Goal: Book appointment/travel/reservation

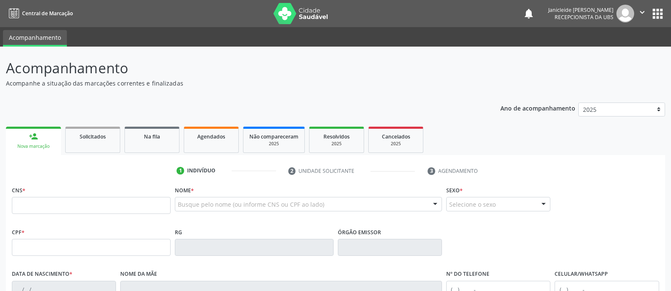
drag, startPoint x: 0, startPoint y: 0, endPoint x: 39, endPoint y: 206, distance: 209.8
click at [39, 206] on input "text" at bounding box center [91, 205] width 159 height 17
click at [89, 212] on input "text" at bounding box center [91, 205] width 159 height 17
type input "706 5093 5752 5199"
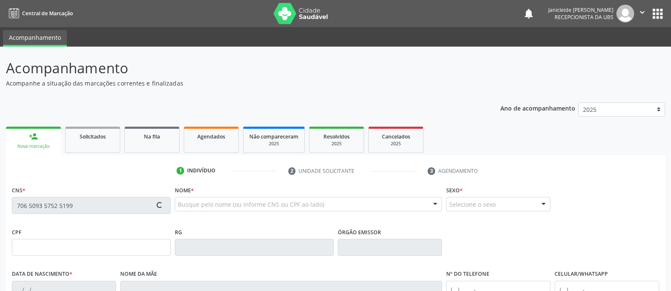
type input "099.711.454-13"
type input "0[DATE]"
type input "[PERSON_NAME]"
type input "[PHONE_NUMBER]"
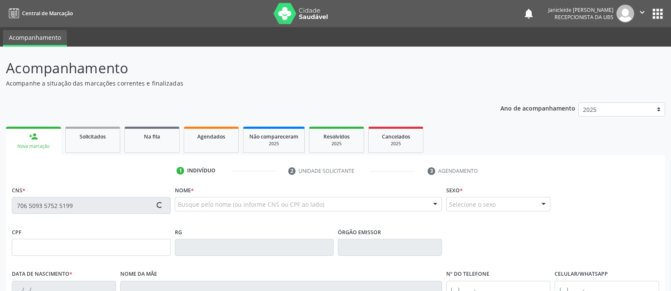
type input "S/N"
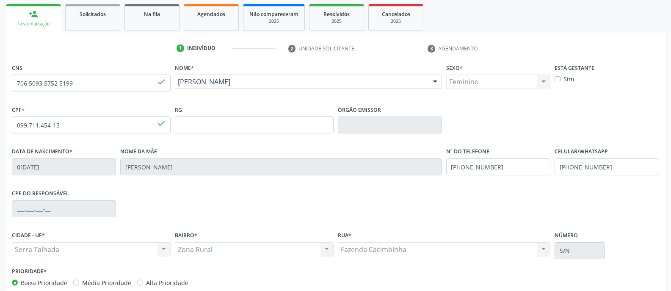
scroll to position [168, 0]
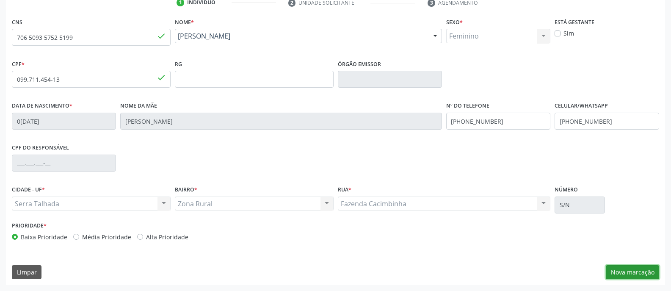
click at [654, 265] on button "Nova marcação" at bounding box center [631, 272] width 53 height 14
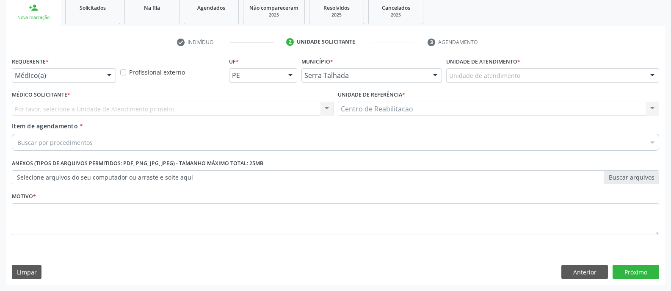
scroll to position [129, 0]
click at [112, 76] on div at bounding box center [109, 76] width 13 height 14
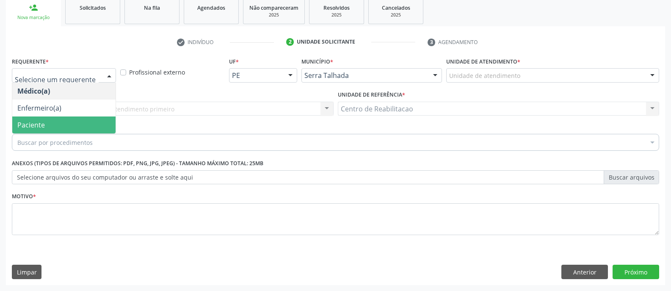
click at [41, 121] on span "Paciente" at bounding box center [30, 124] width 27 height 9
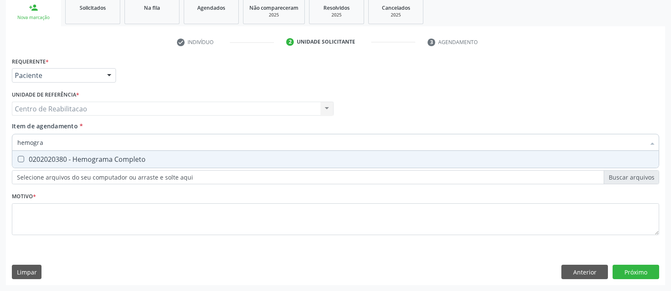
type input "hemogram"
click at [21, 159] on Completo at bounding box center [21, 159] width 6 height 6
click at [18, 159] on Completo "checkbox" at bounding box center [14, 158] width 5 height 5
checkbox Completo "true"
click at [58, 143] on input "hemogram" at bounding box center [330, 142] width 627 height 17
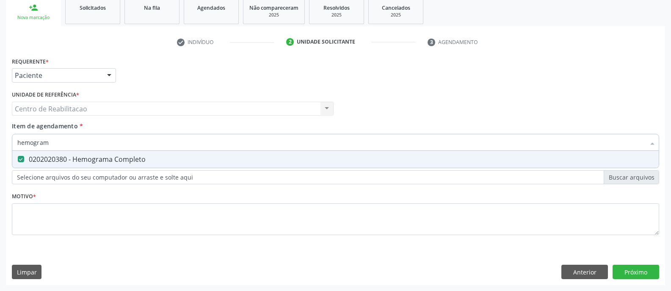
click at [58, 143] on input "hemogram" at bounding box center [330, 142] width 627 height 17
type input "0"
checkbox Completo "false"
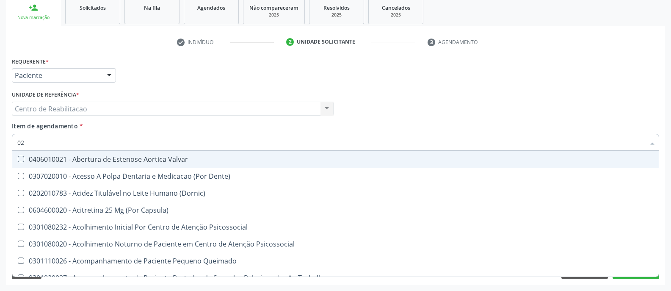
type input "020"
checkbox \(T3\) "true"
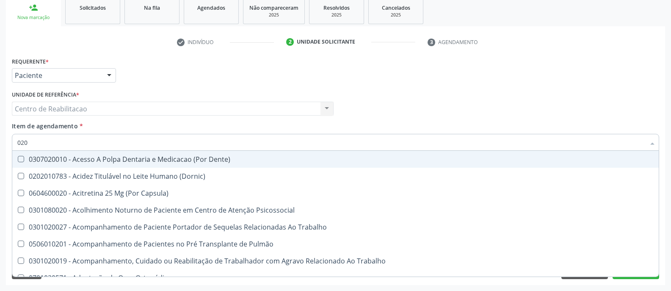
type input "0202"
checkbox Biologica "true"
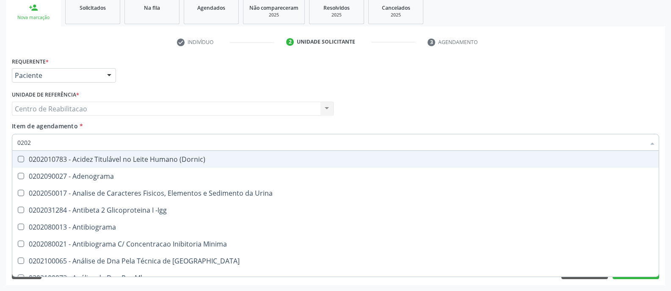
type input "02020"
checkbox Zinco "true"
checkbox Completo "false"
type input "020203"
checkbox Aminoacidos "true"
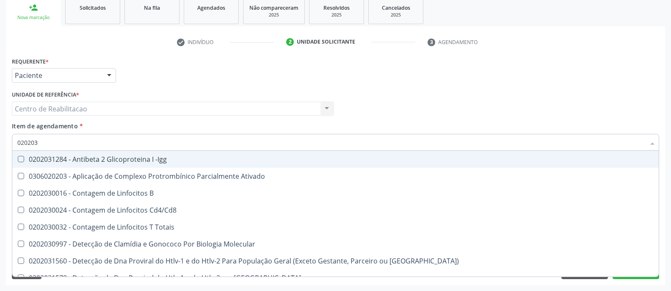
type input "0202030"
checkbox Completo "false"
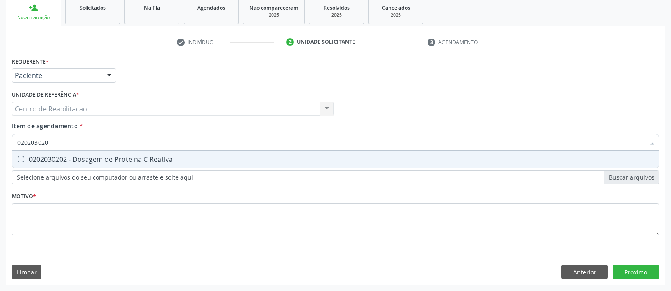
type input "0202030202"
click at [23, 160] on Reativa at bounding box center [21, 159] width 6 height 6
click at [18, 160] on Reativa "checkbox" at bounding box center [14, 158] width 5 height 5
checkbox Reativa "true"
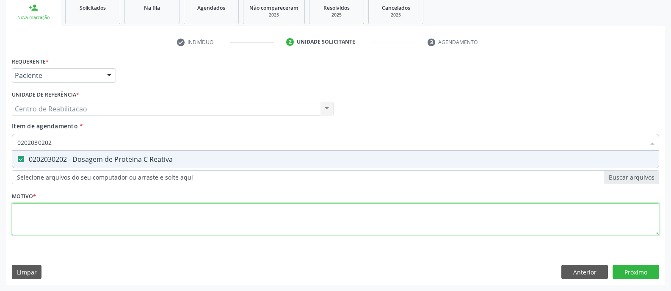
click at [47, 207] on div "Requerente * Paciente Médico(a) Enfermeiro(a) Paciente Nenhum resultado encontr…" at bounding box center [335, 151] width 647 height 192
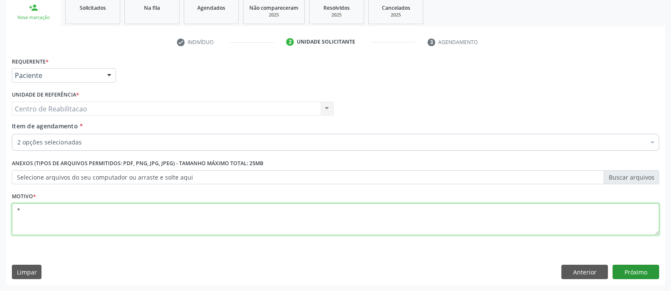
type textarea "*"
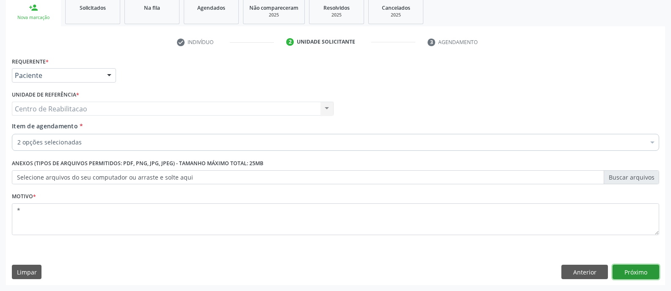
click at [648, 269] on button "Próximo" at bounding box center [635, 271] width 47 height 14
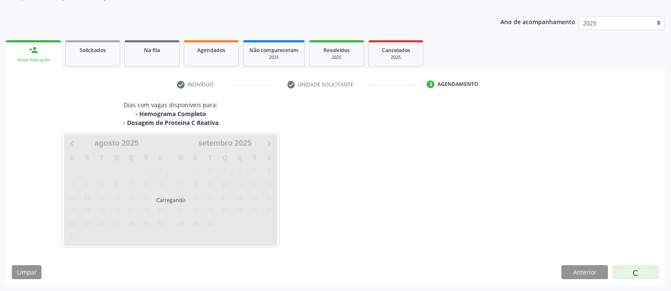
scroll to position [86, 0]
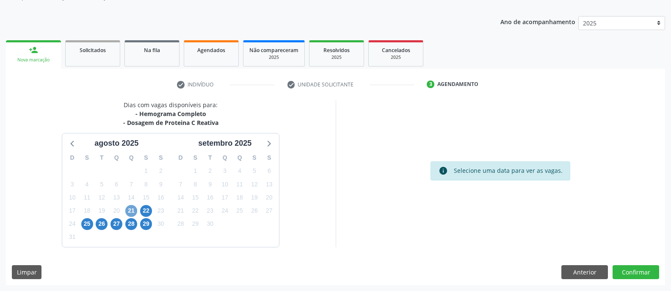
click at [127, 211] on span "21" at bounding box center [131, 211] width 12 height 12
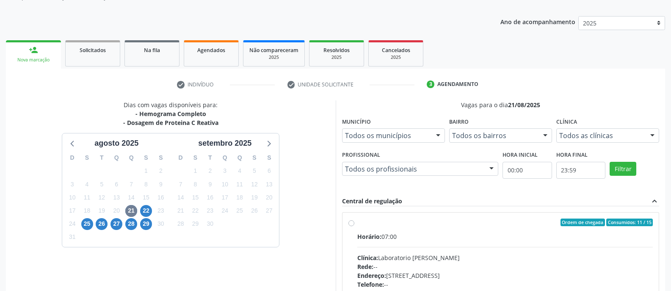
click at [357, 223] on label "Ordem de chegada Consumidos: 11 / 15 Horário: 07:00 Clínica: Laboratorio [PERSO…" at bounding box center [505, 283] width 296 height 130
click at [351, 223] on input "Ordem de chegada Consumidos: 11 / 15 Horário: 07:00 Clínica: Laboratorio [PERSO…" at bounding box center [351, 222] width 6 height 8
radio input "true"
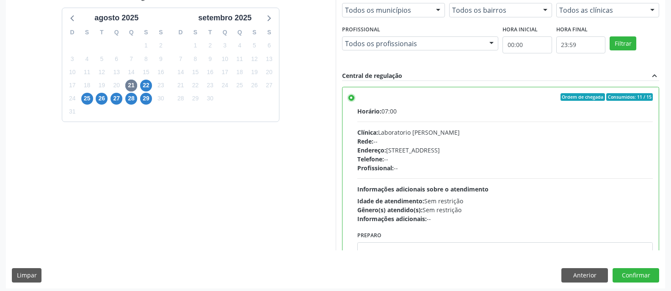
scroll to position [215, 0]
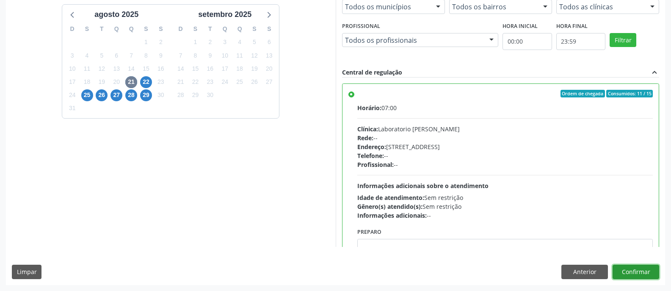
click at [634, 270] on button "Confirmar" at bounding box center [635, 271] width 47 height 14
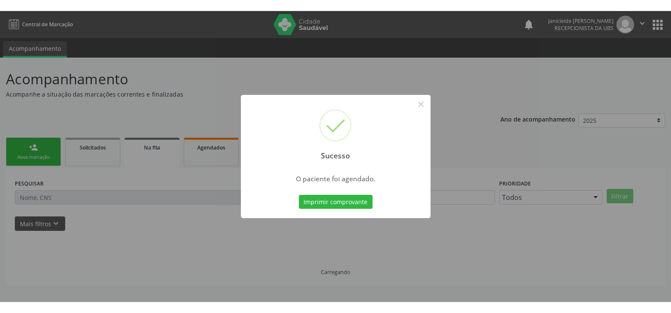
scroll to position [0, 0]
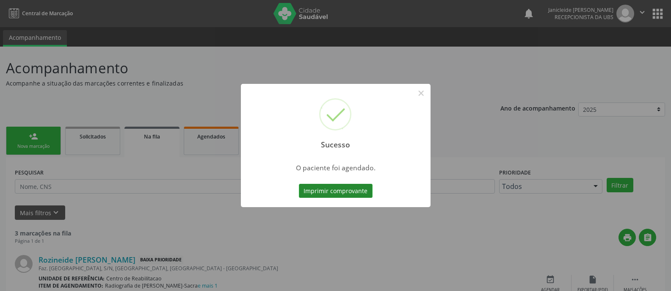
click at [351, 188] on button "Imprimir comprovante" at bounding box center [336, 191] width 74 height 14
